Goal: Task Accomplishment & Management: Manage account settings

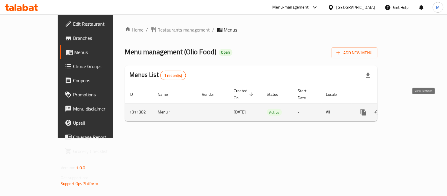
click at [410, 109] on icon "enhanced table" at bounding box center [406, 112] width 7 height 7
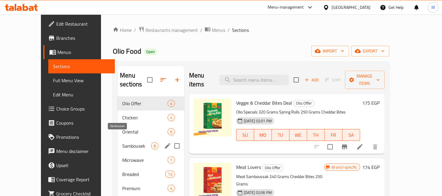
click at [122, 142] on span "Sambousek" at bounding box center [136, 145] width 29 height 7
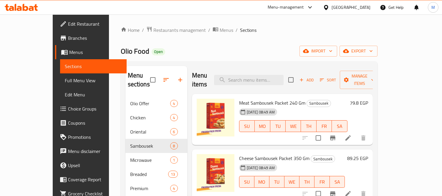
click at [121, 51] on span "Olio Food" at bounding box center [135, 50] width 29 height 13
copy span "Food"
click at [121, 51] on span "Olio Food" at bounding box center [135, 50] width 29 height 13
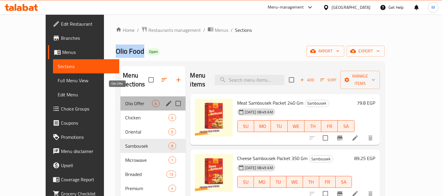
click at [125, 100] on span "Olio Offer" at bounding box center [138, 103] width 27 height 7
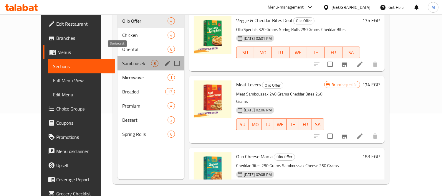
click at [122, 60] on span "Sambousek" at bounding box center [136, 63] width 29 height 7
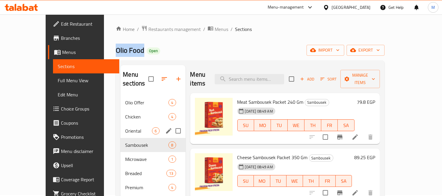
scroll to position [0, 0]
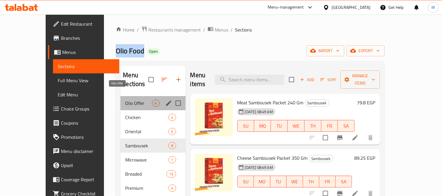
click at [125, 100] on span "Olio Offer" at bounding box center [138, 103] width 27 height 7
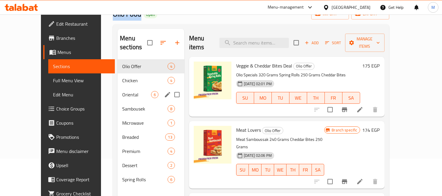
scroll to position [37, 0]
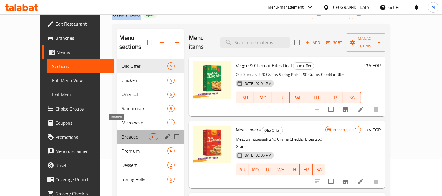
click at [122, 133] on span "Breaded" at bounding box center [135, 136] width 27 height 7
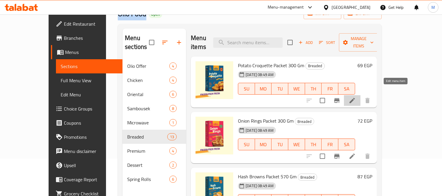
click at [356, 97] on icon at bounding box center [352, 100] width 7 height 7
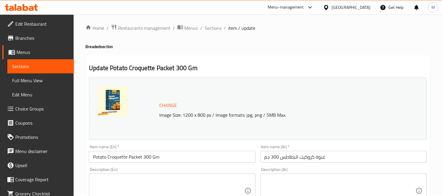
scroll to position [2, 0]
click at [220, 26] on span "Sections" at bounding box center [213, 27] width 17 height 7
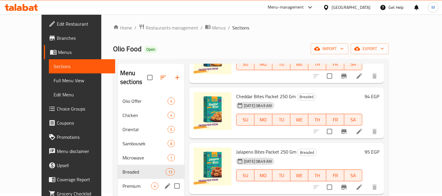
scroll to position [58, 0]
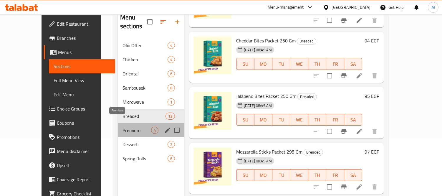
click at [123, 127] on span "Premium" at bounding box center [137, 130] width 29 height 7
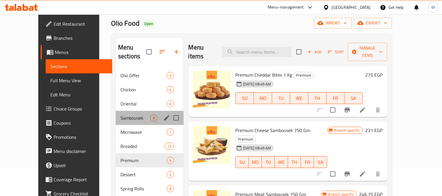
click at [117, 113] on div "Sambousek 8" at bounding box center [150, 118] width 68 height 14
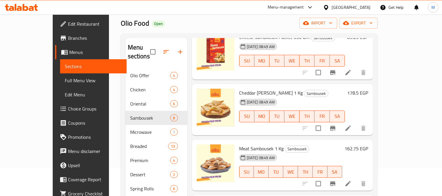
scroll to position [93, 0]
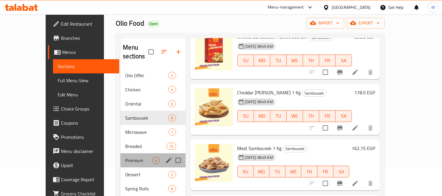
click at [121, 155] on div "Premium 4" at bounding box center [153, 160] width 65 height 14
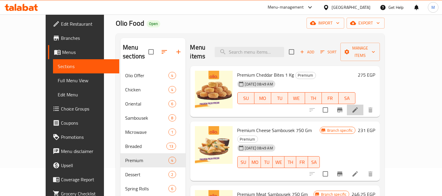
click at [364, 105] on li at bounding box center [355, 110] width 17 height 11
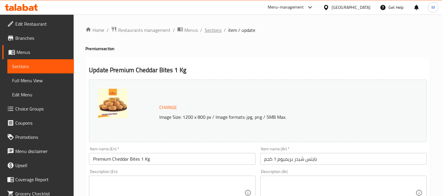
click at [219, 33] on span "Sections" at bounding box center [213, 30] width 17 height 7
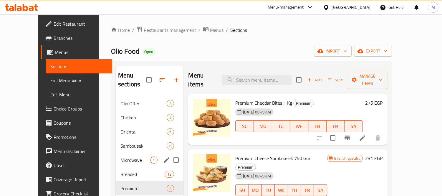
click at [116, 156] on div "Microwave 1" at bounding box center [150, 160] width 68 height 14
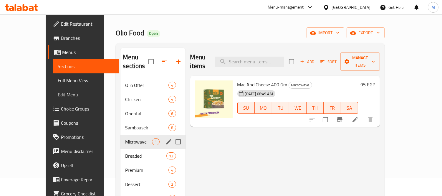
scroll to position [20, 0]
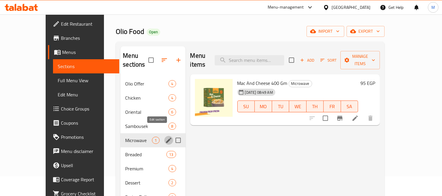
click at [166, 138] on icon "edit" at bounding box center [168, 140] width 5 height 5
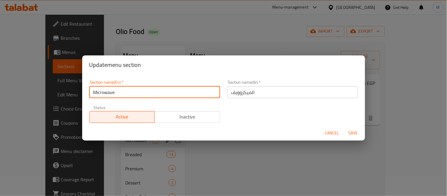
click at [123, 92] on input "Microwave" at bounding box center [154, 92] width 131 height 12
type input "Ready to Heat"
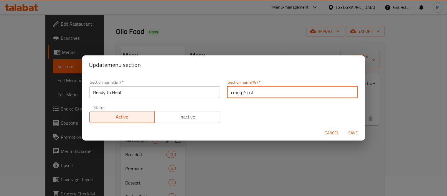
click at [258, 96] on input "الميكروويف" at bounding box center [292, 92] width 131 height 12
type input "الجاهز علي التسخين"
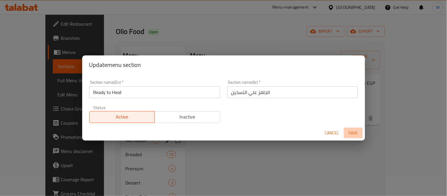
click at [350, 131] on span "Save" at bounding box center [353, 132] width 14 height 7
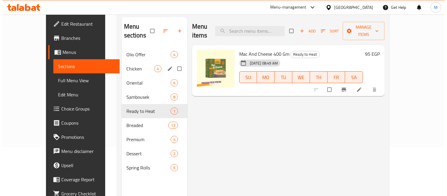
scroll to position [49, 0]
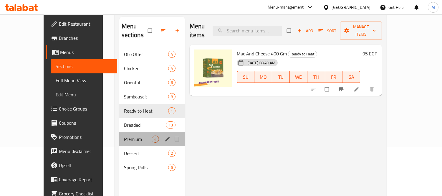
click at [119, 135] on div "Premium 4" at bounding box center [152, 139] width 66 height 14
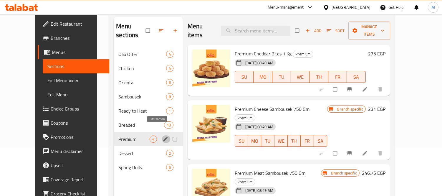
click at [163, 136] on icon "edit" at bounding box center [166, 139] width 6 height 6
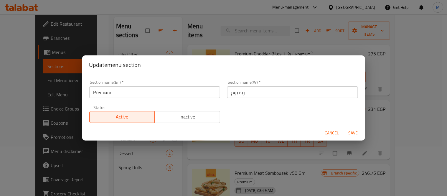
click at [414, 63] on div "Update menu section Section name(En)   * Premium Section name(En) * Section nam…" at bounding box center [223, 98] width 447 height 196
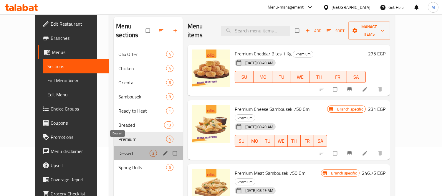
click at [122, 150] on span "Dessert" at bounding box center [133, 153] width 31 height 7
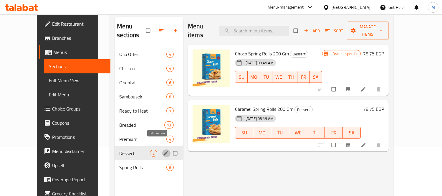
click at [163, 150] on icon "edit" at bounding box center [166, 153] width 6 height 6
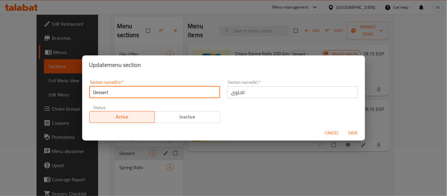
click at [167, 98] on input "Dessert" at bounding box center [154, 92] width 131 height 12
type input "Desserts"
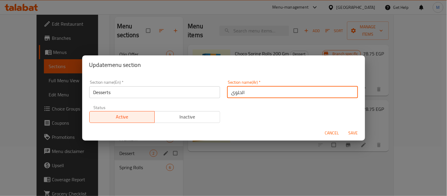
click at [280, 96] on input "الحلوى" at bounding box center [292, 92] width 131 height 12
type input "الحلويات"
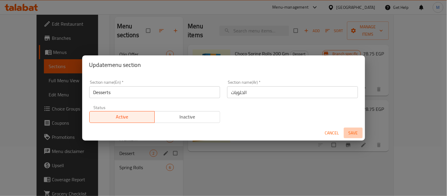
click at [354, 129] on span "Save" at bounding box center [353, 132] width 14 height 7
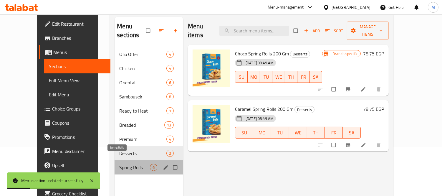
click at [124, 164] on span "Spring Rolls" at bounding box center [134, 167] width 31 height 7
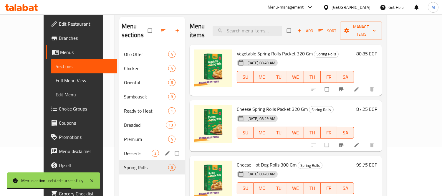
click at [119, 148] on div "Desserts 2" at bounding box center [152, 153] width 66 height 14
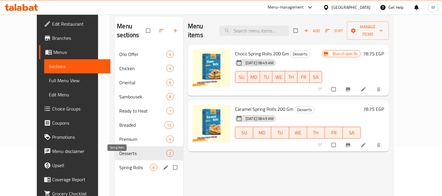
click at [119, 164] on span "Spring Rolls" at bounding box center [134, 167] width 31 height 7
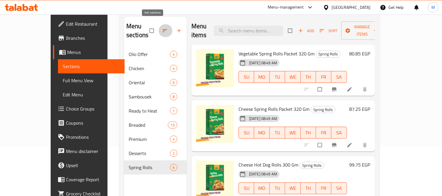
click at [159, 30] on button "button" at bounding box center [166, 30] width 14 height 13
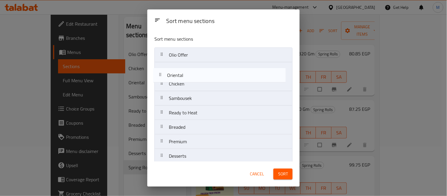
drag, startPoint x: 195, startPoint y: 82, endPoint x: 192, endPoint y: 69, distance: 13.5
click at [192, 69] on nav "Olio Offer Chicken Oriental Sambousek Ready to Heat Breaded Premium Desserts Sp…" at bounding box center [223, 112] width 138 height 131
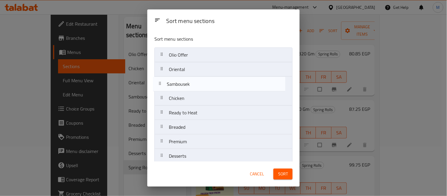
drag, startPoint x: 195, startPoint y: 99, endPoint x: 192, endPoint y: 76, distance: 23.5
click at [192, 76] on nav "Olio Offer Oriental Chicken Sambousek Ready to Heat Breaded Premium Desserts Sp…" at bounding box center [223, 112] width 138 height 131
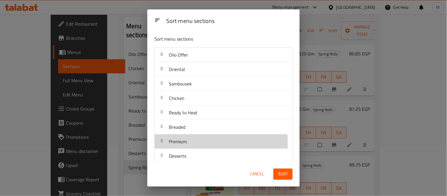
scroll to position [0, 0]
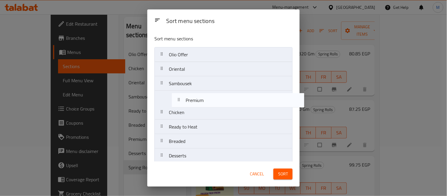
drag, startPoint x: 174, startPoint y: 144, endPoint x: 192, endPoint y: 99, distance: 48.3
click at [192, 99] on nav "Olio Offer Oriental Sambousek Chicken Ready to Heat Breaded Premium Desserts Sp…" at bounding box center [223, 112] width 138 height 131
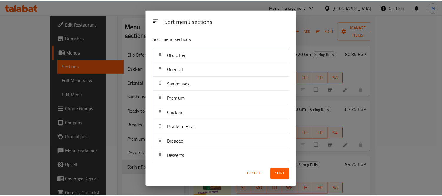
scroll to position [19, 0]
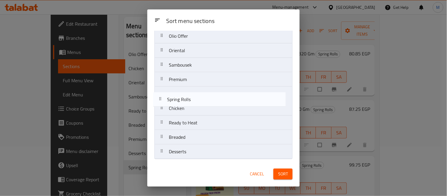
drag, startPoint x: 194, startPoint y: 153, endPoint x: 192, endPoint y: 96, distance: 56.9
click at [192, 96] on nav "Olio Offer Oriental Sambousek Premium Chicken Ready to Heat Breaded Desserts Sp…" at bounding box center [223, 94] width 138 height 131
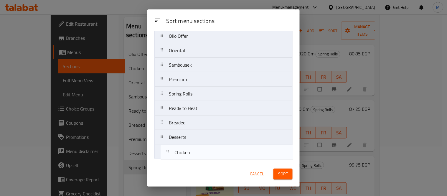
drag, startPoint x: 197, startPoint y: 108, endPoint x: 202, endPoint y: 155, distance: 46.9
click at [202, 155] on nav "Olio Offer Oriental Sambousek Premium Spring Rolls Chicken Ready to Heat Breade…" at bounding box center [223, 94] width 138 height 131
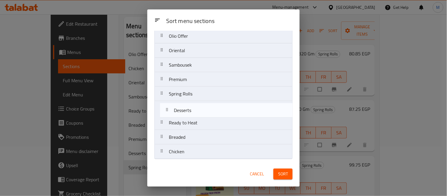
drag, startPoint x: 188, startPoint y: 136, endPoint x: 194, endPoint y: 105, distance: 31.3
click at [194, 105] on nav "Olio Offer Oriental Sambousek Premium Spring Rolls Ready to Heat Breaded Desser…" at bounding box center [223, 94] width 138 height 131
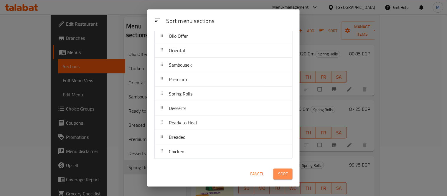
click at [281, 176] on span "Sort" at bounding box center [283, 173] width 10 height 7
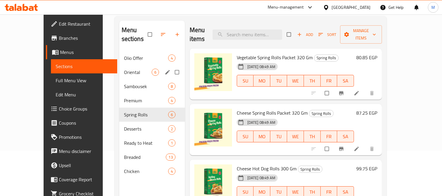
scroll to position [46, 0]
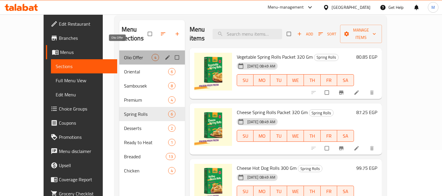
click at [124, 54] on span "Olio Offer" at bounding box center [138, 57] width 28 height 7
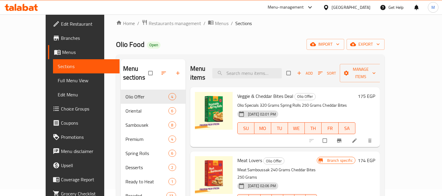
scroll to position [4, 0]
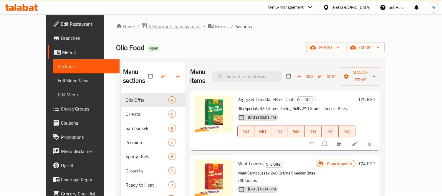
click at [149, 26] on span "Restaurants management" at bounding box center [175, 26] width 52 height 7
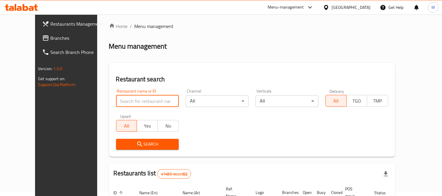
click at [144, 103] on input "search" at bounding box center [147, 101] width 63 height 12
type input "المدينة المنورة"
click button "Search" at bounding box center [147, 144] width 63 height 11
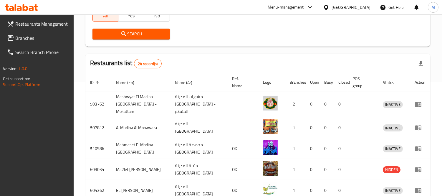
scroll to position [245, 0]
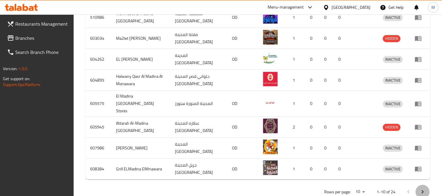
click at [422, 188] on icon "Next page" at bounding box center [422, 191] width 7 height 7
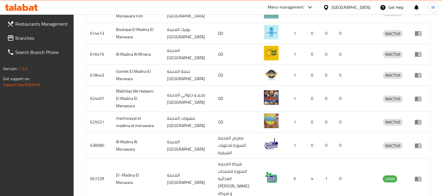
scroll to position [261, 0]
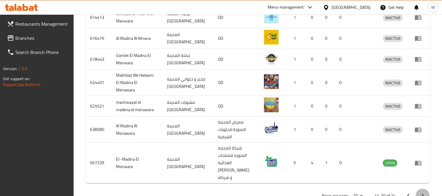
click at [423, 192] on icon "Next page" at bounding box center [422, 195] width 7 height 7
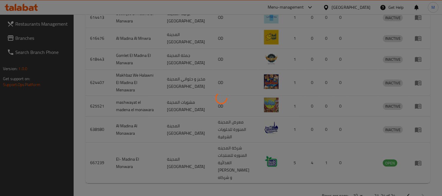
scroll to position [125, 0]
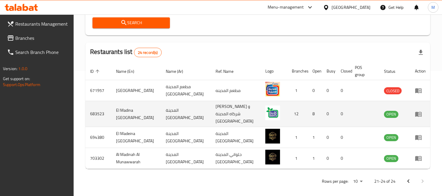
click at [119, 111] on td "El Madina El Monawara" at bounding box center [136, 114] width 50 height 26
click at [95, 110] on td "683523" at bounding box center [98, 114] width 26 height 26
copy td "683523"
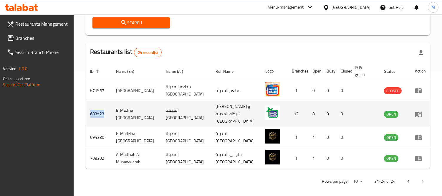
click at [95, 110] on td "683523" at bounding box center [98, 114] width 26 height 26
drag, startPoint x: 114, startPoint y: 108, endPoint x: 138, endPoint y: 113, distance: 24.2
click at [138, 113] on td "El Madina El Monawara" at bounding box center [136, 114] width 50 height 26
copy td "El Madina El Monawara"
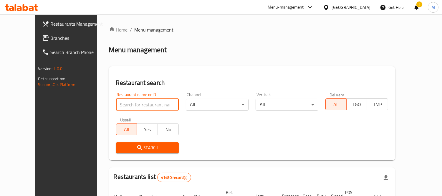
type input "I"
click at [144, 100] on input "I" at bounding box center [147, 105] width 63 height 12
type input "I"
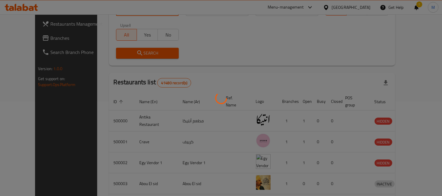
scroll to position [44, 0]
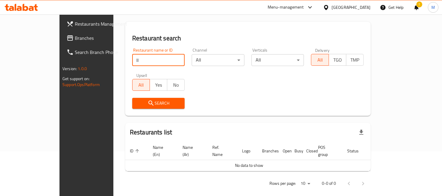
type input "I"
type input "Olio"
click button "Search" at bounding box center [158, 103] width 53 height 11
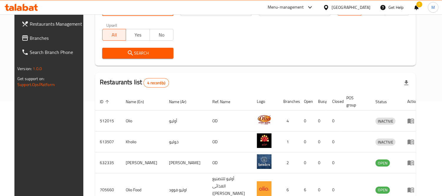
scroll to position [125, 0]
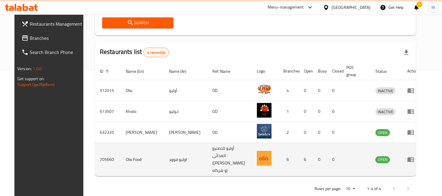
click at [99, 153] on td "705660" at bounding box center [108, 159] width 26 height 33
copy td "705660"
click at [99, 153] on td "705660" at bounding box center [108, 159] width 26 height 33
click at [415, 156] on icon "enhanced table" at bounding box center [411, 159] width 7 height 7
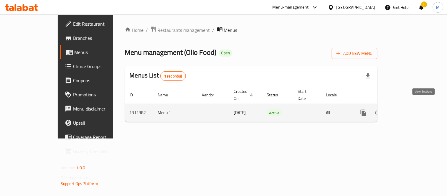
click at [410, 109] on icon "enhanced table" at bounding box center [406, 112] width 7 height 7
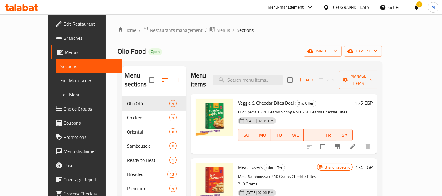
click at [118, 52] on span "Olio Food" at bounding box center [132, 50] width 29 height 13
copy span "Olio Food"
click at [118, 52] on span "Olio Food" at bounding box center [132, 50] width 29 height 13
click at [150, 29] on span "Restaurants management" at bounding box center [176, 30] width 52 height 7
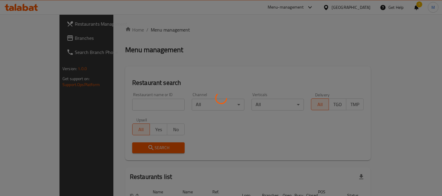
click at [126, 102] on div at bounding box center [221, 98] width 442 height 196
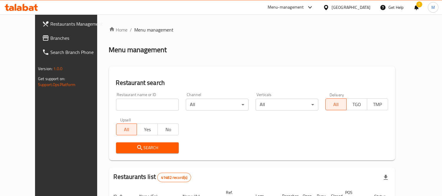
paste input "Olio Food"
click at [128, 104] on input "Olio Food" at bounding box center [147, 105] width 63 height 12
type input "Olio Food"
click button "Search" at bounding box center [147, 147] width 63 height 11
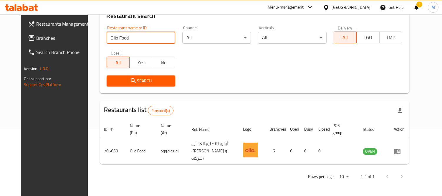
scroll to position [62, 0]
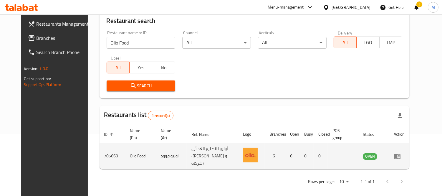
click at [100, 155] on td "705660" at bounding box center [113, 156] width 26 height 26
copy td "705660"
click at [100, 155] on td "705660" at bounding box center [113, 156] width 26 height 26
click at [401, 154] on icon "enhanced table" at bounding box center [397, 156] width 6 height 5
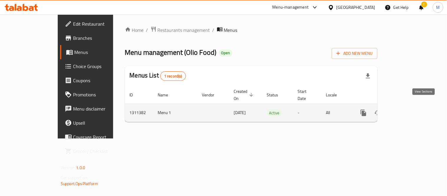
click at [410, 109] on icon "enhanced table" at bounding box center [406, 112] width 7 height 7
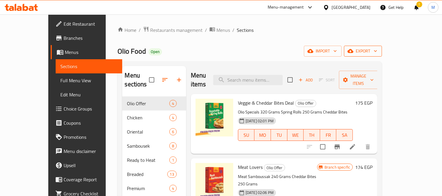
click at [382, 55] on button "export" at bounding box center [363, 51] width 38 height 11
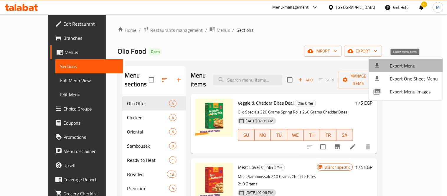
click at [422, 65] on span "Export Menu" at bounding box center [414, 65] width 48 height 7
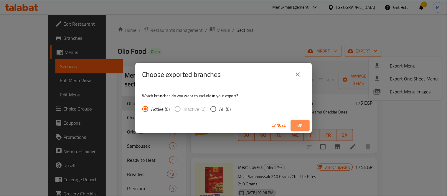
click at [294, 121] on button "Ok" at bounding box center [300, 125] width 19 height 11
